Goal: Task Accomplishment & Management: Use online tool/utility

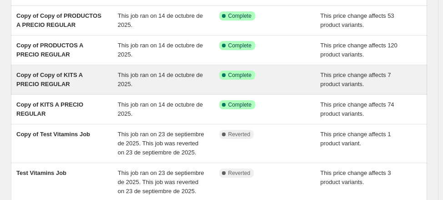
scroll to position [80, 0]
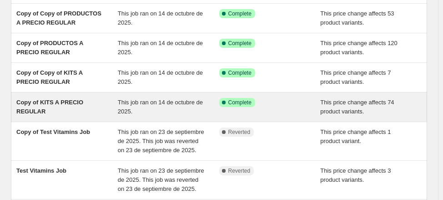
click at [75, 110] on div "Copy of KITS A PRECIO REGULAR" at bounding box center [66, 107] width 101 height 18
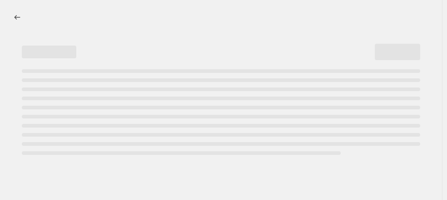
select select "ecap"
select select "no_change"
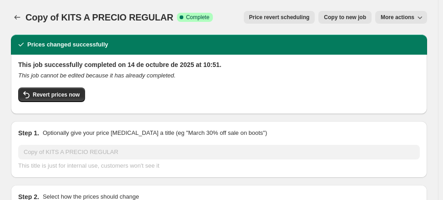
select select "collection"
click at [17, 17] on icon "Price change jobs" at bounding box center [18, 17] width 6 height 5
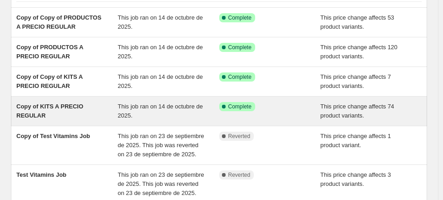
scroll to position [77, 0]
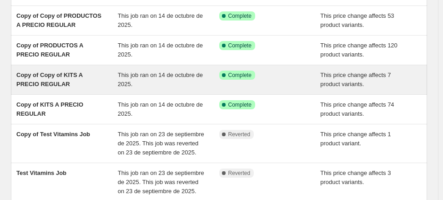
click at [77, 85] on div "Copy of Copy of KITS A PRECIO REGULAR" at bounding box center [66, 79] width 101 height 18
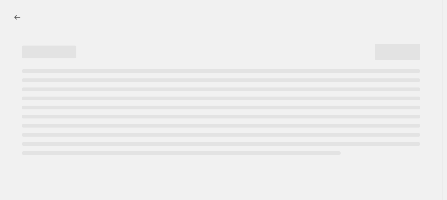
select select "ecap"
select select "no_change"
select select "collection"
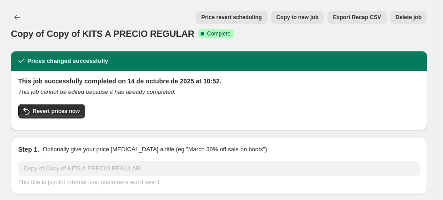
click at [296, 20] on span "Copy to new job" at bounding box center [297, 17] width 42 height 7
select select "ecap"
select select "no_change"
select select "collection"
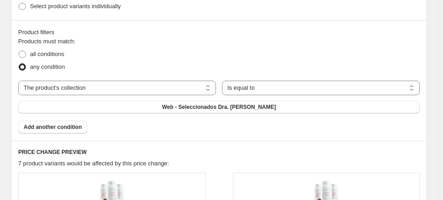
scroll to position [485, 0]
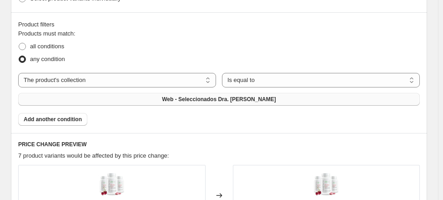
click at [298, 100] on button "Web - Seleccionados Dra. [PERSON_NAME]" at bounding box center [218, 99] width 401 height 13
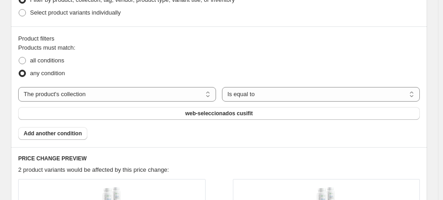
scroll to position [762, 0]
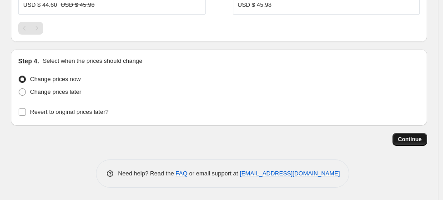
click at [409, 133] on button "Continue" at bounding box center [409, 139] width 35 height 13
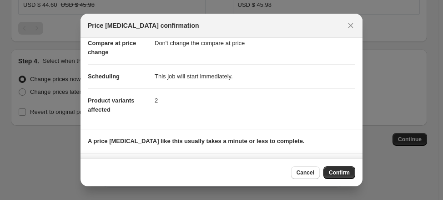
scroll to position [99, 0]
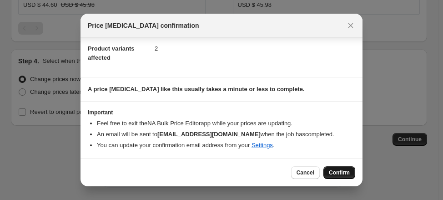
click at [339, 174] on span "Confirm" at bounding box center [339, 172] width 21 height 7
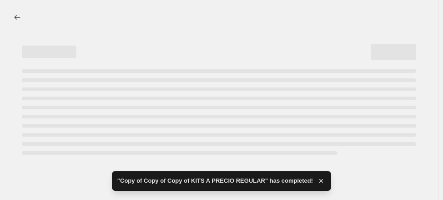
select select "ecap"
select select "no_change"
select select "collection"
